Goal: Find specific page/section: Find specific page/section

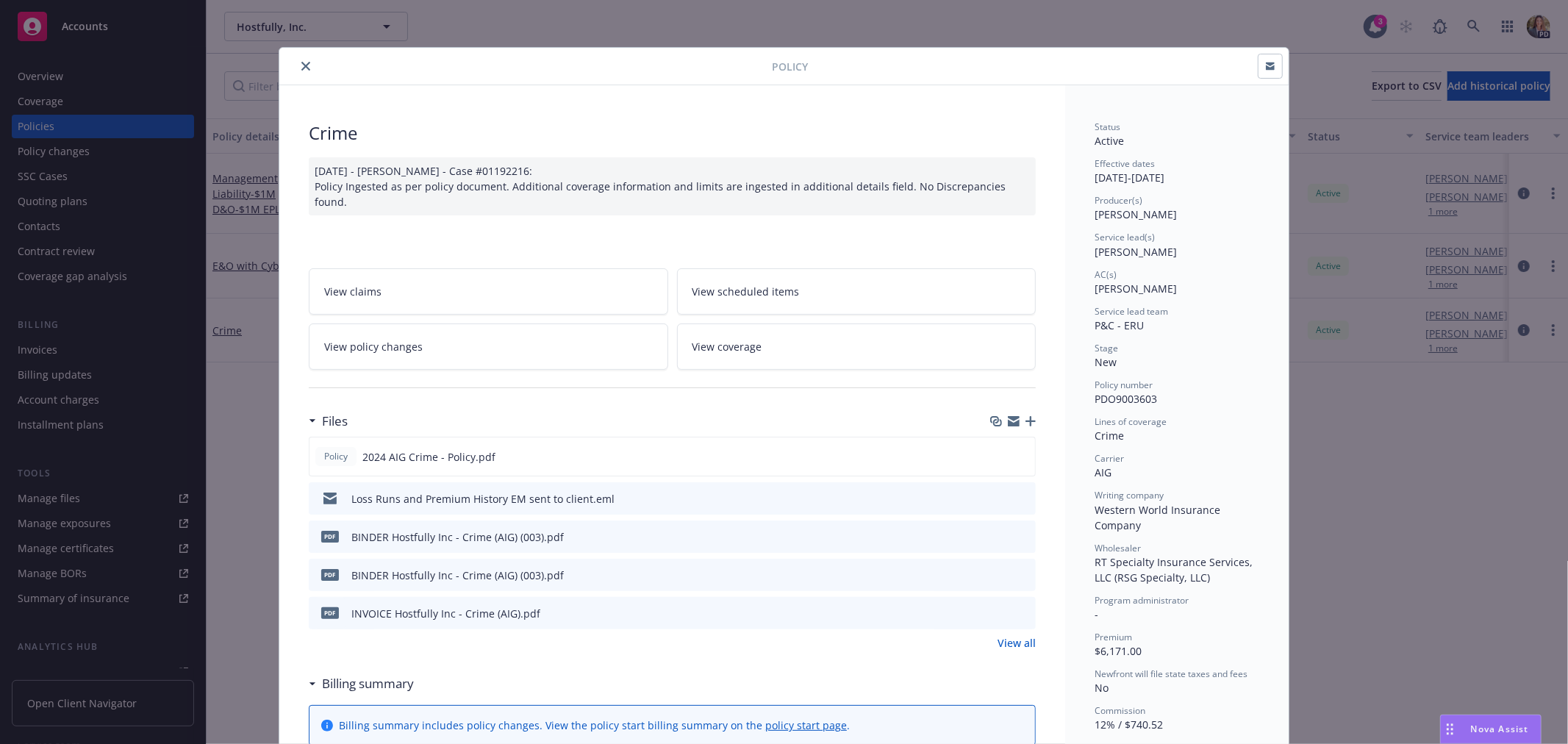
click at [301, 64] on icon "close" at bounding box center [306, 66] width 9 height 9
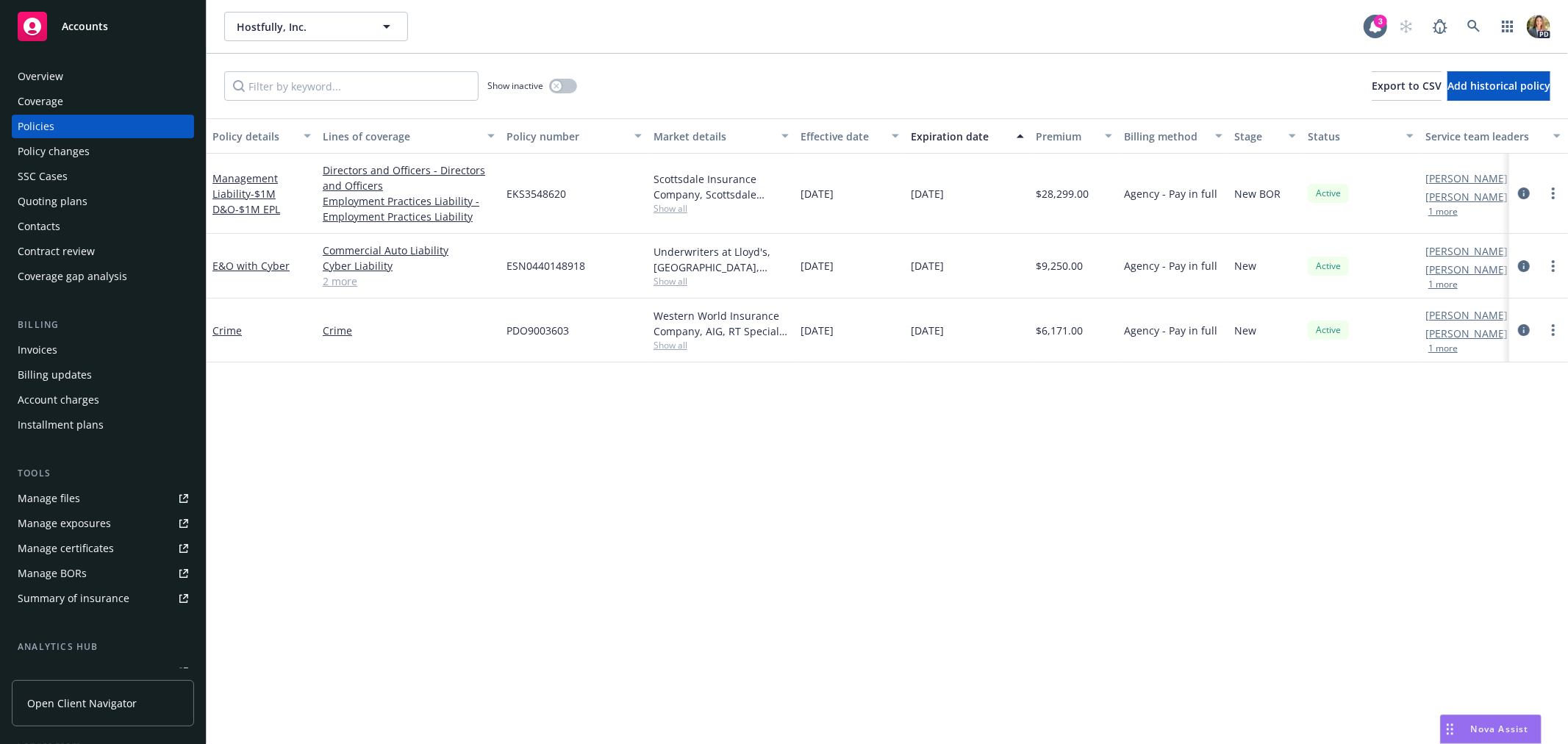
click at [107, 30] on div "Accounts" at bounding box center [103, 26] width 171 height 30
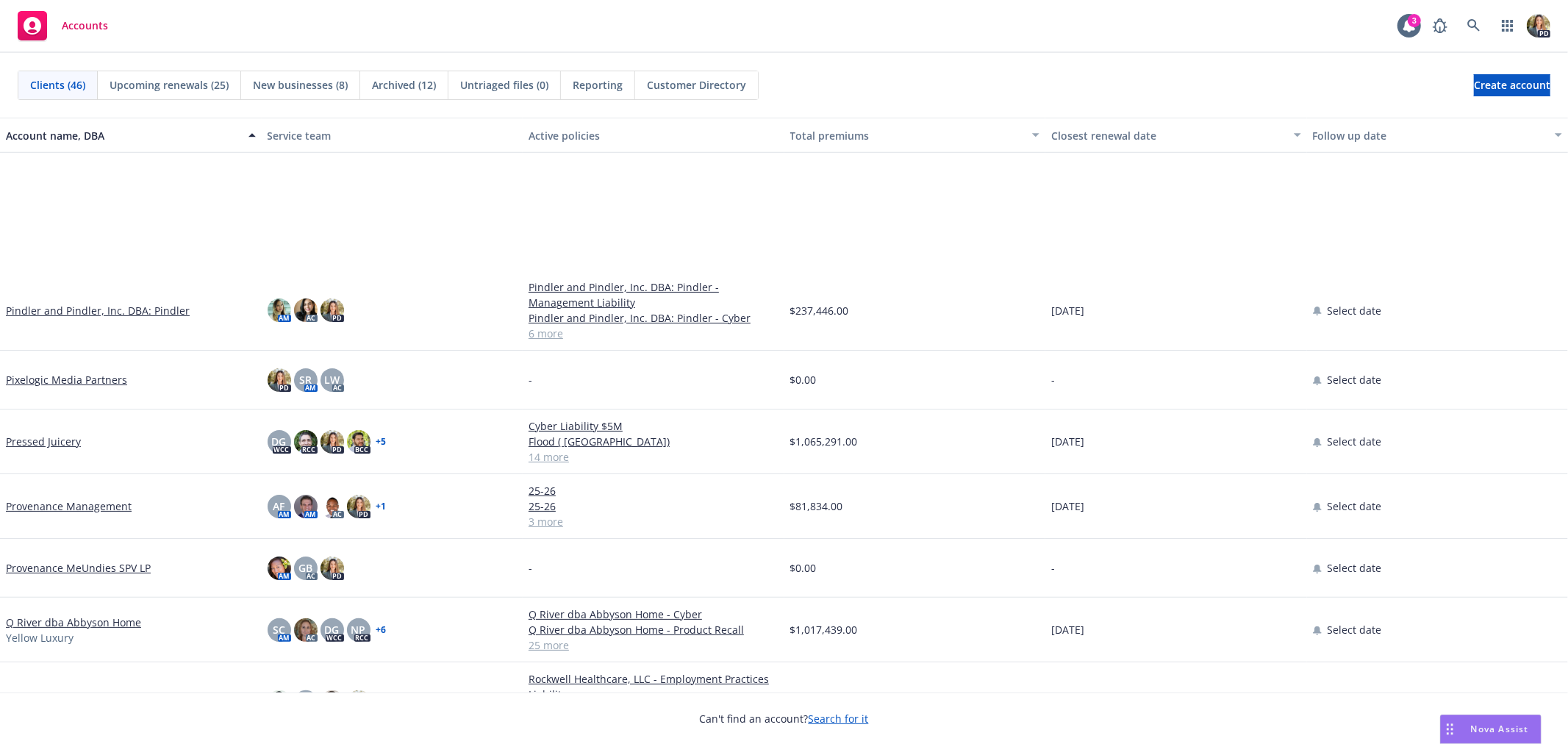
scroll to position [1715, 0]
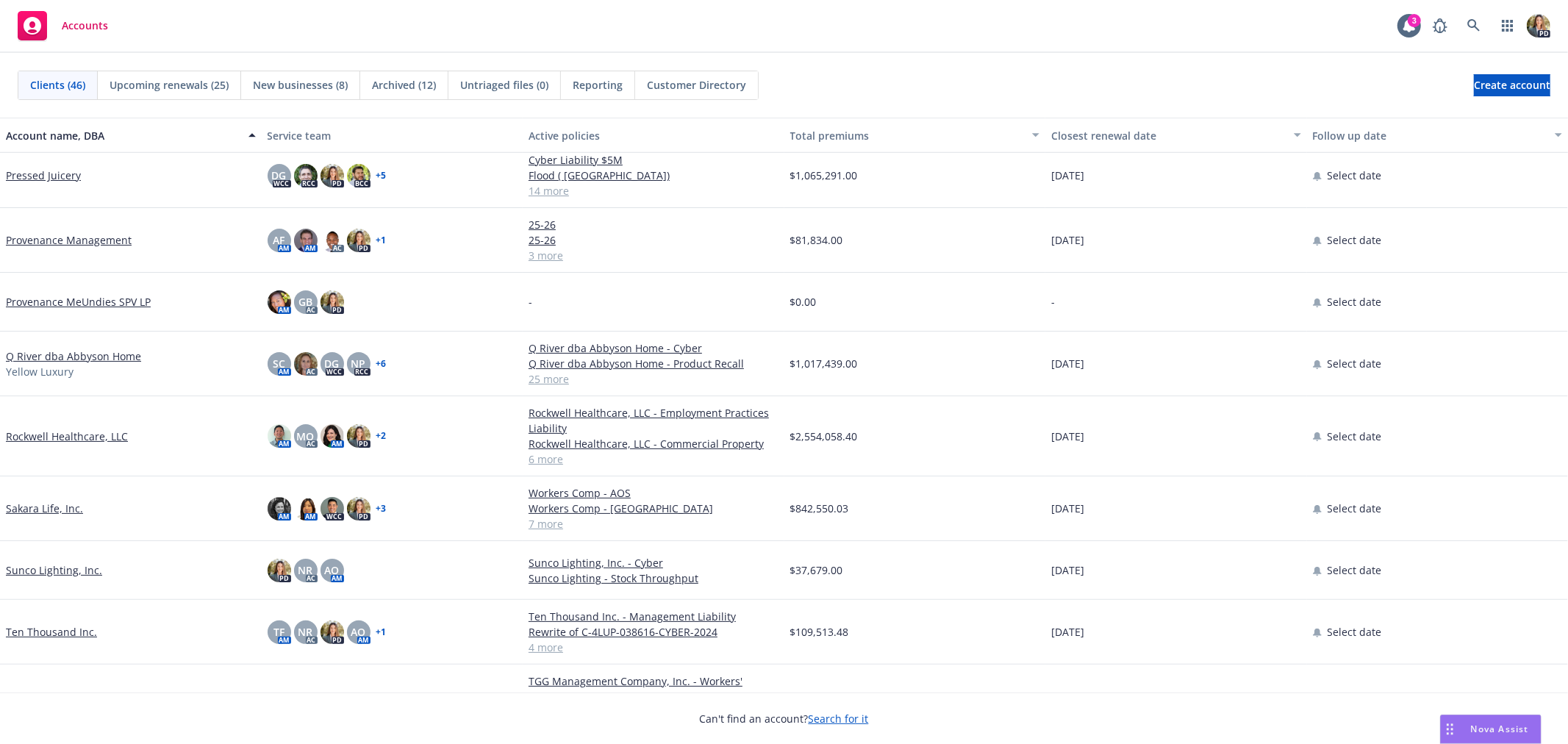
click at [83, 350] on link "Q River dba Abbyson Home" at bounding box center [74, 356] width 136 height 15
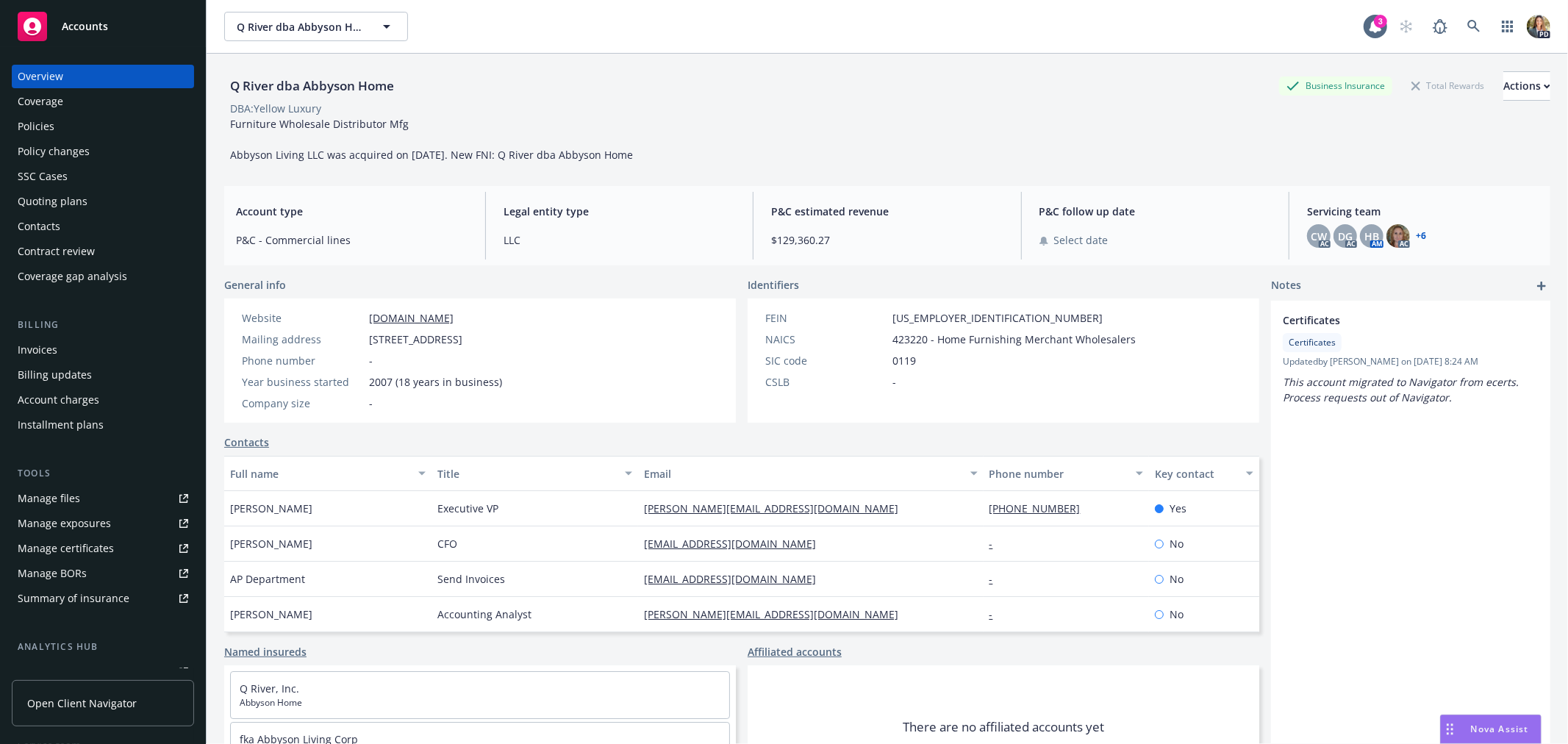
click at [46, 128] on div "Policies" at bounding box center [36, 127] width 37 height 23
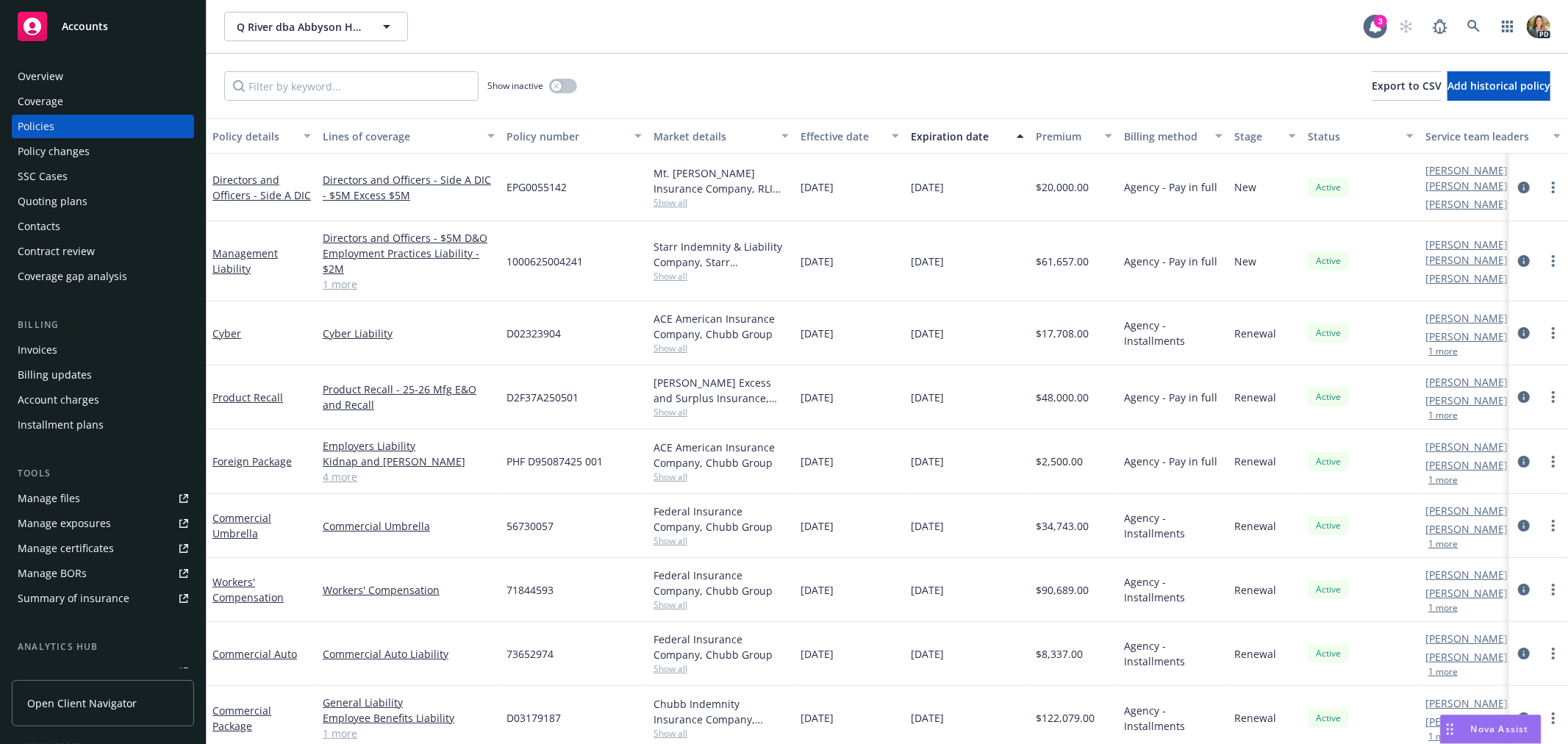
click at [105, 28] on span "Accounts" at bounding box center [85, 26] width 47 height 12
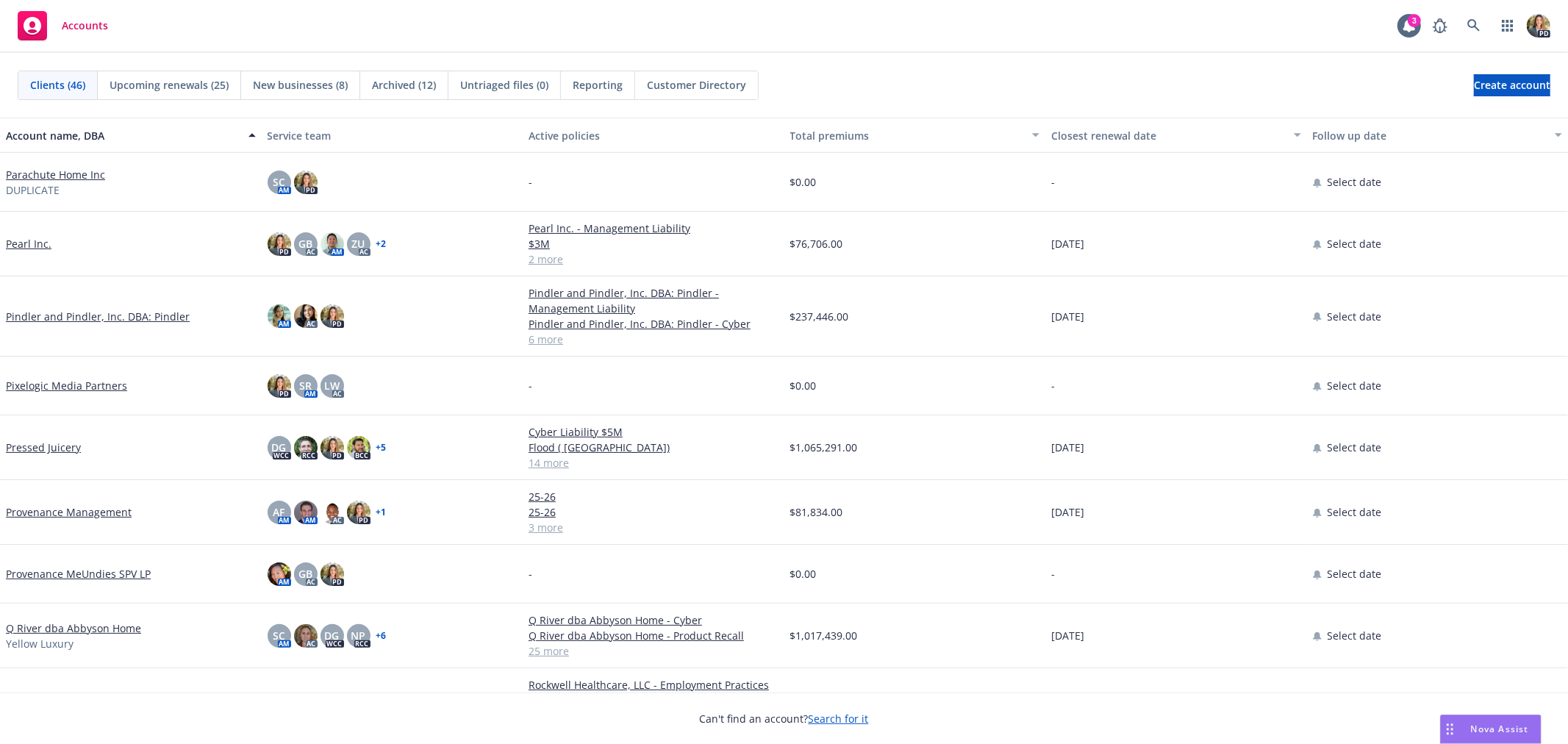
scroll to position [1634, 0]
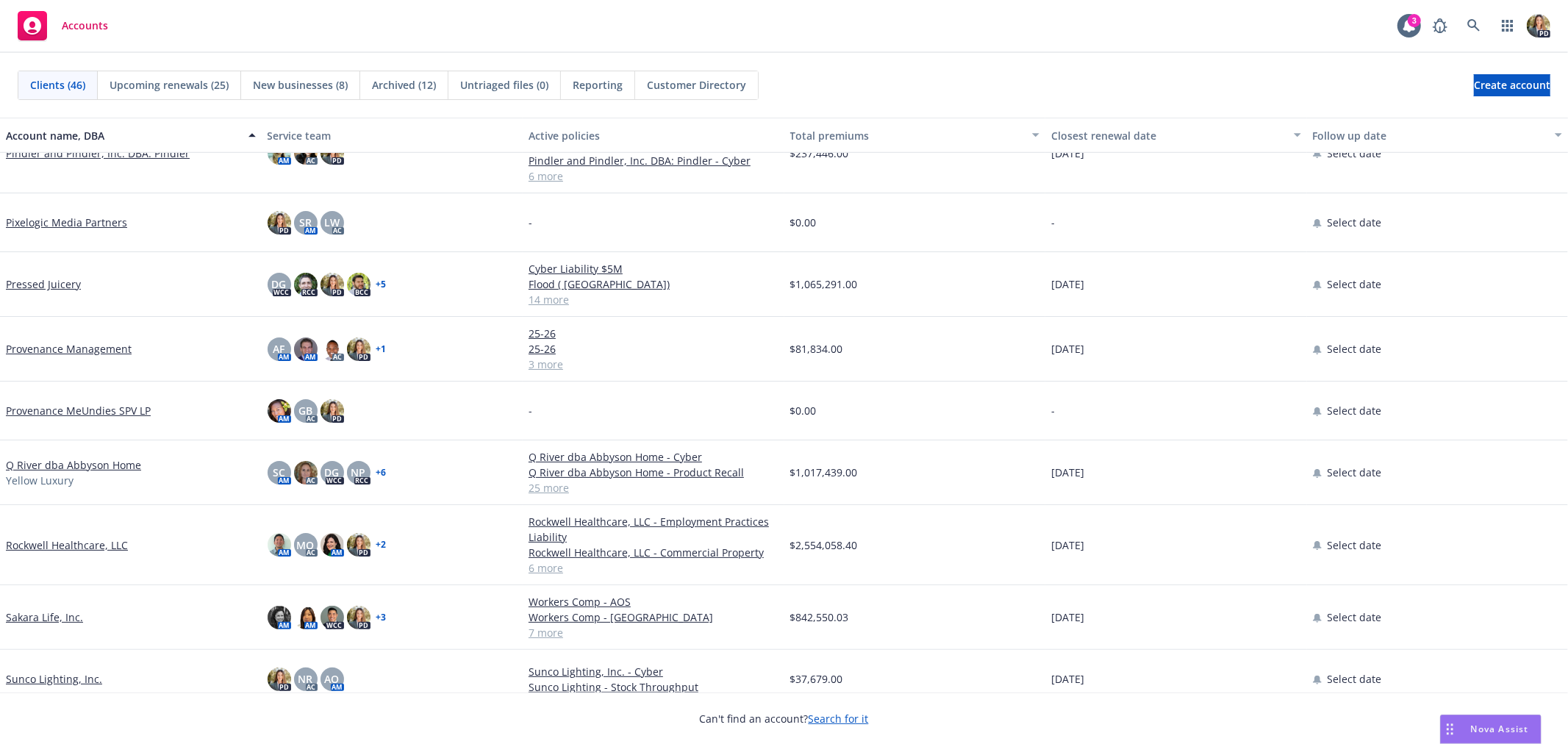
click at [86, 467] on link "Q River dba Abbyson Home" at bounding box center [74, 465] width 136 height 15
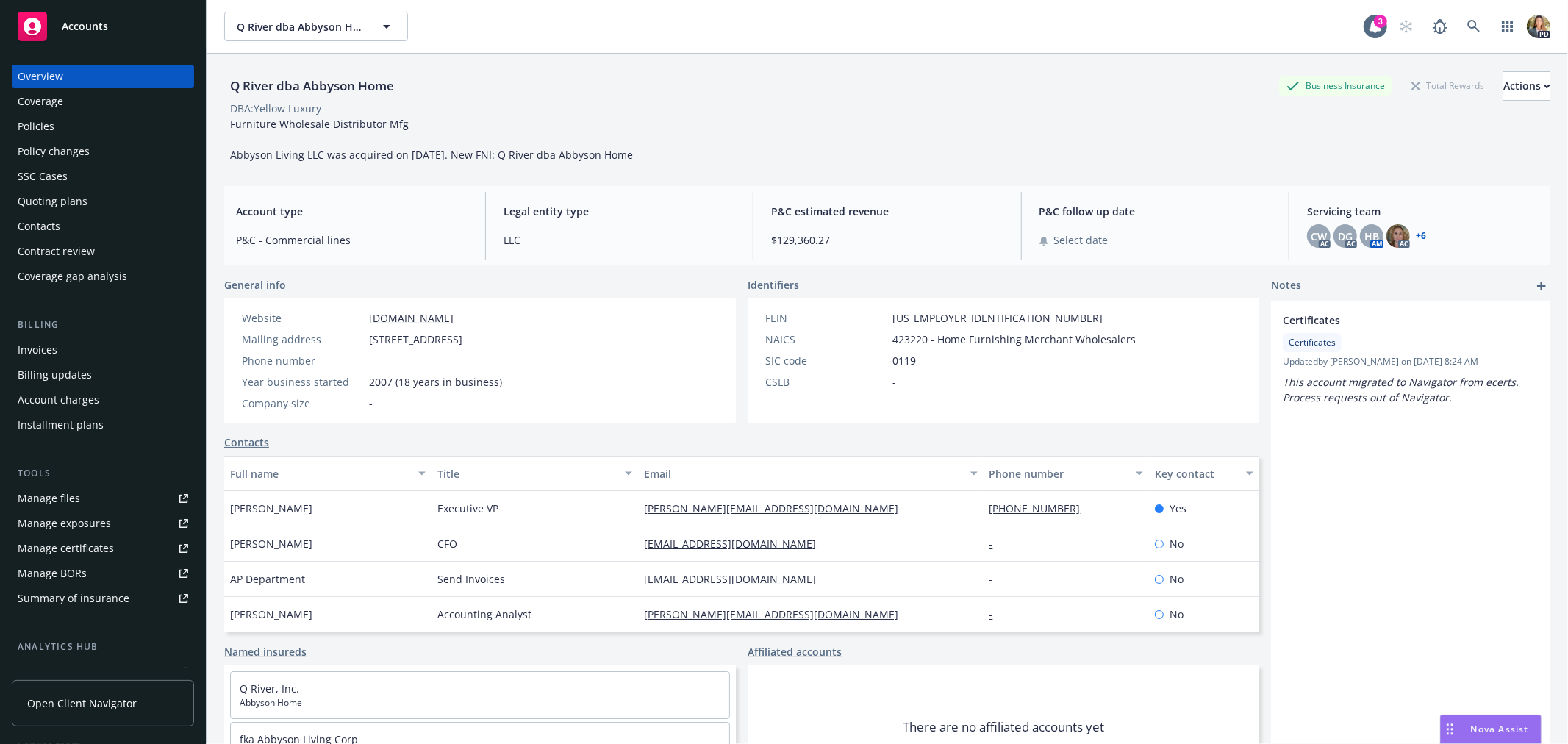
click at [107, 144] on div "Policy changes" at bounding box center [103, 151] width 171 height 23
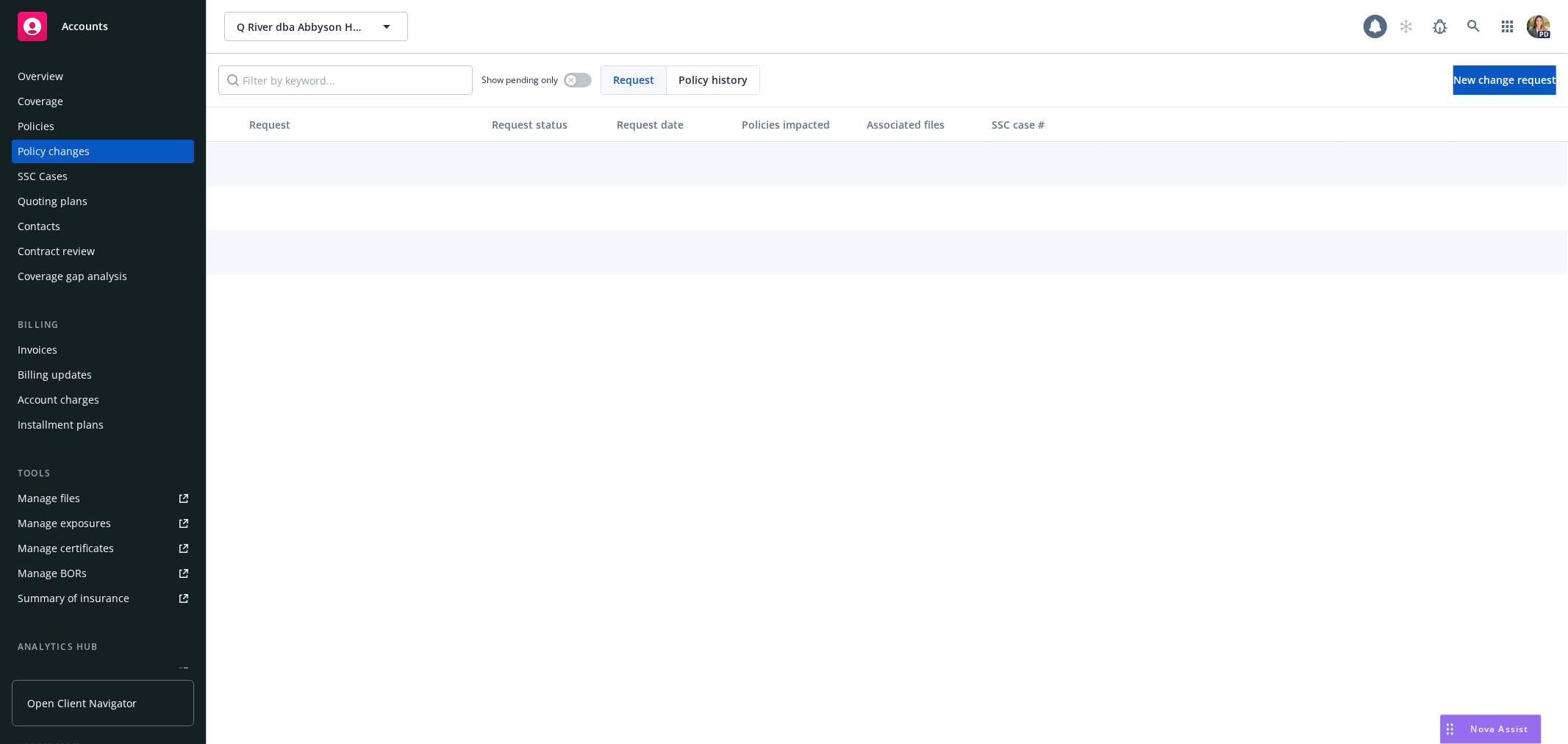
click at [107, 137] on div "Policies" at bounding box center [103, 127] width 171 height 23
